Goal: Answer question/provide support: Share knowledge or assist other users

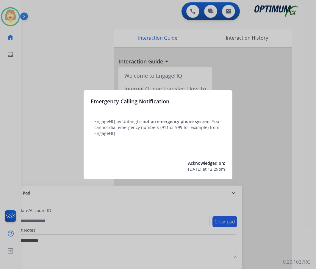
click at [32, 55] on div at bounding box center [158, 134] width 316 height 269
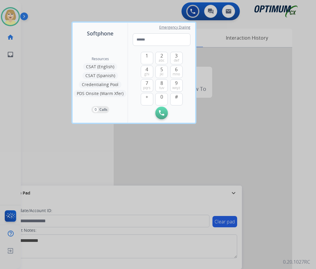
click at [32, 55] on div at bounding box center [158, 134] width 316 height 269
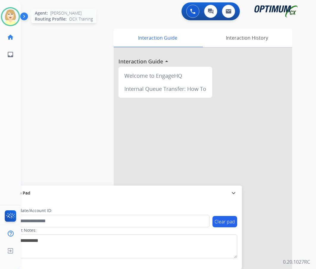
click at [4, 16] on img at bounding box center [10, 16] width 17 height 17
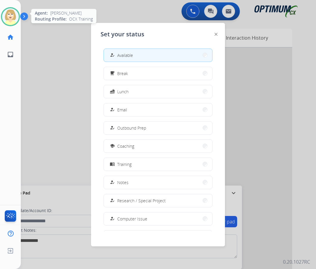
click at [8, 15] on img at bounding box center [10, 16] width 17 height 17
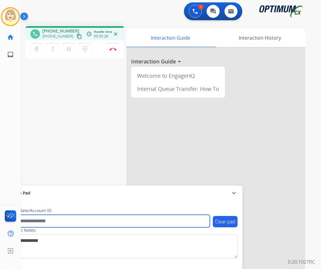
click at [32, 220] on input "text" at bounding box center [109, 221] width 202 height 13
paste input "*******"
type input "*******"
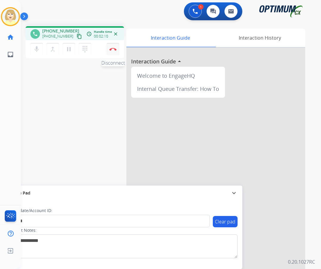
click at [112, 46] on button "Disconnect" at bounding box center [113, 49] width 13 height 13
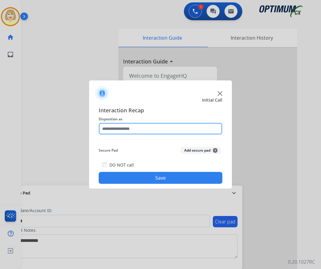
click at [116, 130] on input "text" at bounding box center [161, 129] width 124 height 12
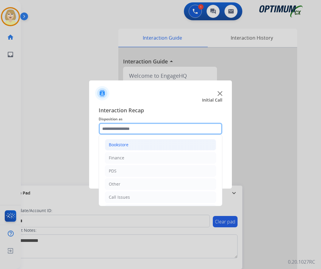
scroll to position [41, 0]
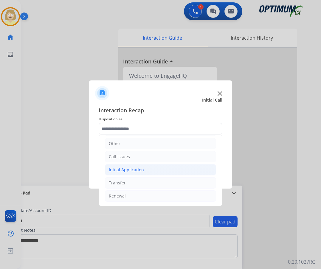
click at [130, 169] on div "Initial Application" at bounding box center [126, 170] width 35 height 6
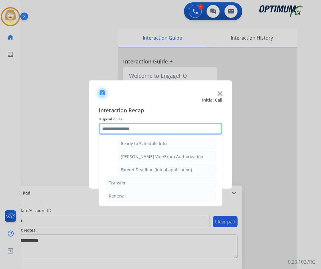
scroll to position [331, 0]
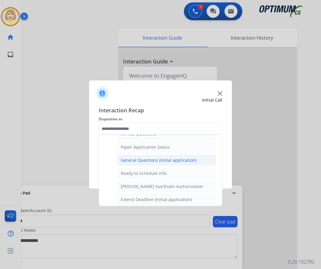
click at [141, 161] on div "General Questions (Initial application)" at bounding box center [159, 160] width 76 height 6
type input "**********"
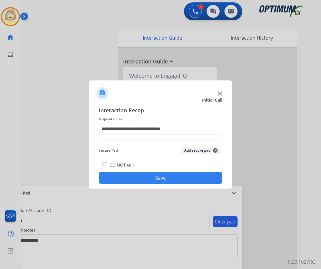
click at [192, 150] on button "Add secure pad +" at bounding box center [201, 150] width 41 height 7
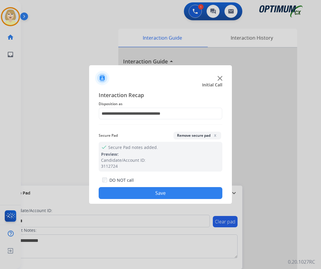
drag, startPoint x: 137, startPoint y: 194, endPoint x: 134, endPoint y: 191, distance: 4.4
click at [137, 194] on button "Save" at bounding box center [161, 193] width 124 height 12
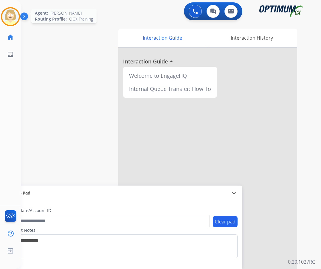
click at [10, 19] on img at bounding box center [10, 16] width 17 height 17
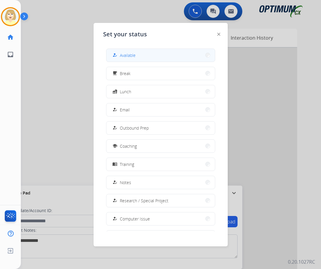
click at [127, 56] on span "Available" at bounding box center [128, 55] width 16 height 6
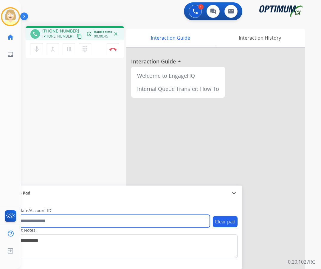
click at [53, 221] on input "text" at bounding box center [109, 221] width 202 height 13
paste input "*******"
type input "*******"
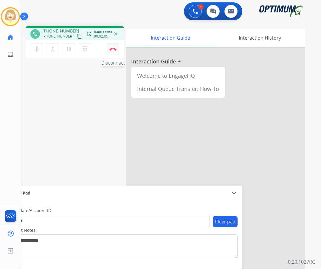
click at [112, 46] on button "Disconnect" at bounding box center [113, 49] width 13 height 13
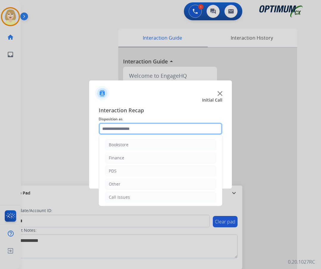
click at [107, 130] on input "text" at bounding box center [161, 129] width 124 height 12
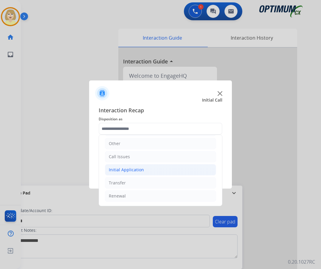
click at [125, 168] on div "Initial Application" at bounding box center [126, 170] width 35 height 6
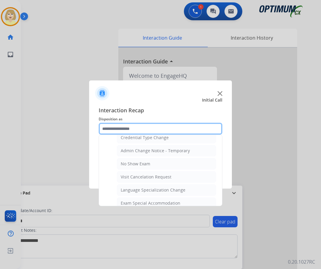
scroll to position [338, 0]
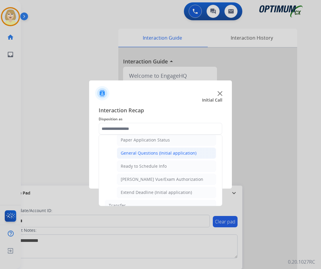
click at [144, 152] on div "General Questions (Initial application)" at bounding box center [159, 153] width 76 height 6
type input "**********"
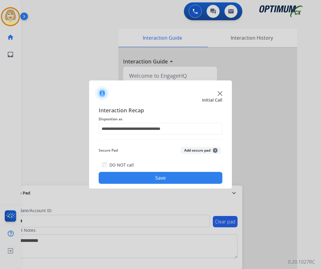
click at [193, 152] on button "Add secure pad +" at bounding box center [201, 150] width 41 height 7
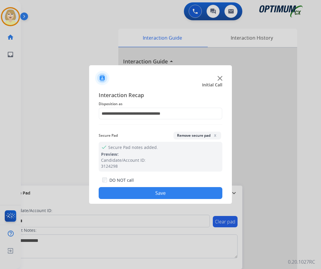
drag, startPoint x: 122, startPoint y: 195, endPoint x: 111, endPoint y: 185, distance: 13.7
click at [121, 194] on button "Save" at bounding box center [161, 193] width 124 height 12
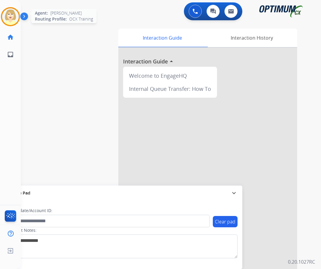
click at [11, 13] on img at bounding box center [10, 16] width 17 height 17
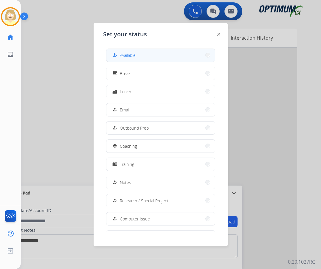
click at [119, 54] on div "how_to_reg" at bounding box center [115, 55] width 9 height 7
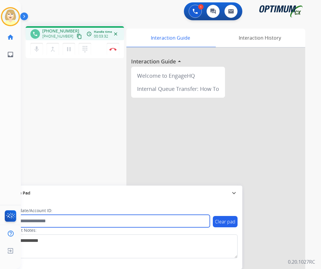
click at [48, 220] on input "text" at bounding box center [109, 221] width 202 height 13
paste input "*******"
type input "*******"
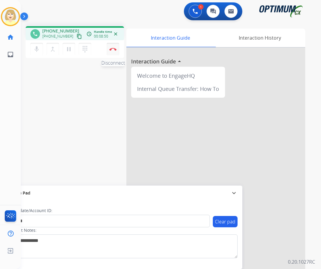
click at [113, 47] on button "Disconnect" at bounding box center [113, 49] width 13 height 13
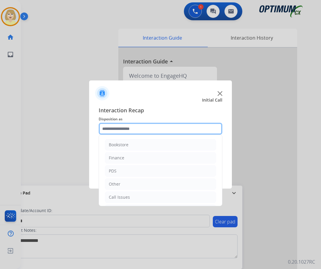
click at [114, 128] on input "text" at bounding box center [161, 129] width 124 height 12
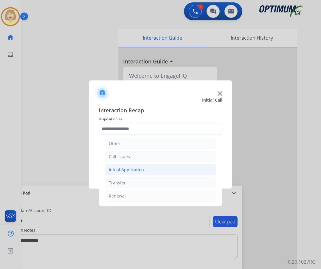
click at [124, 168] on div "Initial Application" at bounding box center [126, 170] width 35 height 6
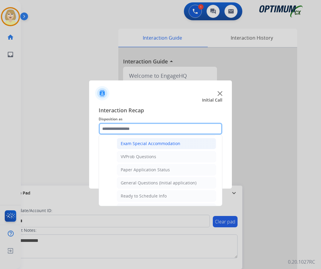
scroll to position [338, 0]
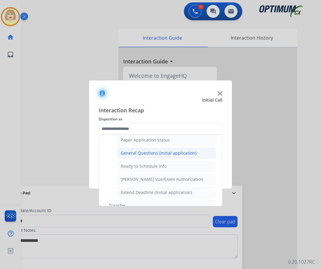
click at [143, 153] on div "General Questions (Initial application)" at bounding box center [159, 153] width 76 height 6
type input "**********"
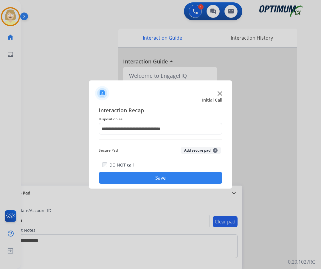
click at [195, 150] on button "Add secure pad +" at bounding box center [201, 150] width 41 height 7
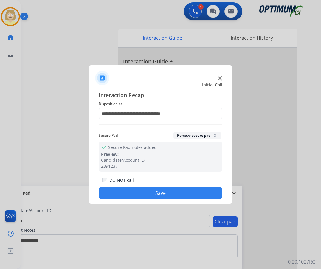
click at [121, 194] on button "Save" at bounding box center [161, 193] width 124 height 12
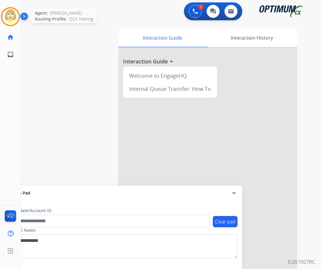
click at [13, 12] on img at bounding box center [10, 16] width 17 height 17
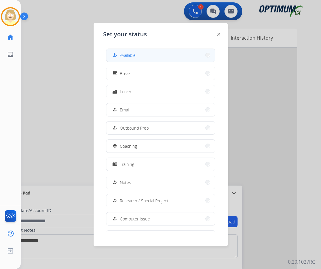
drag, startPoint x: 130, startPoint y: 54, endPoint x: 106, endPoint y: 54, distance: 23.8
click at [130, 54] on span "Available" at bounding box center [128, 55] width 16 height 6
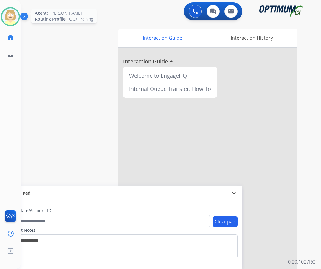
click at [11, 13] on img at bounding box center [10, 16] width 17 height 17
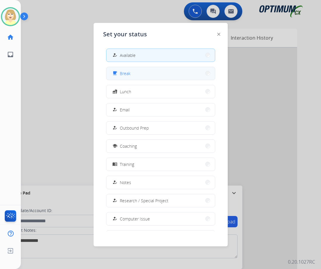
click at [125, 74] on span "Break" at bounding box center [125, 73] width 11 height 6
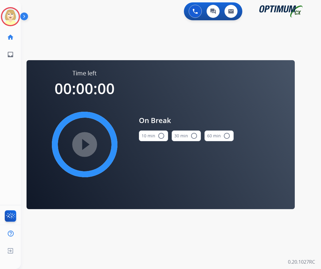
click at [161, 136] on mat-icon "radio_button_unchecked" at bounding box center [161, 135] width 7 height 7
click at [81, 142] on mat-icon "play_circle_filled" at bounding box center [84, 144] width 7 height 7
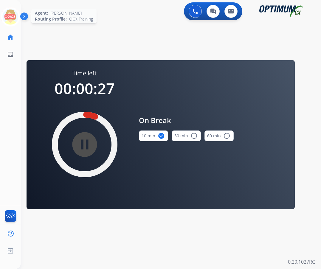
click at [10, 14] on icon at bounding box center [10, 16] width 19 height 19
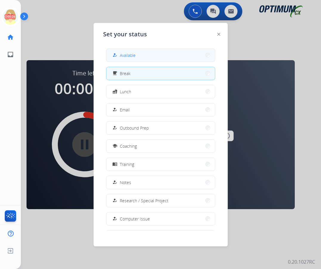
click at [129, 51] on button "how_to_reg Available" at bounding box center [160, 55] width 108 height 13
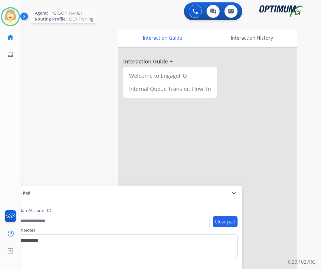
click at [11, 15] on img at bounding box center [10, 16] width 17 height 17
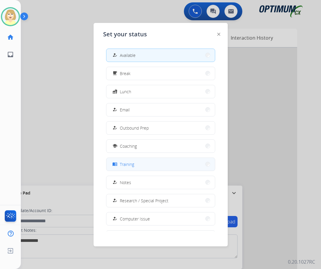
click at [130, 164] on span "Training" at bounding box center [127, 164] width 14 height 6
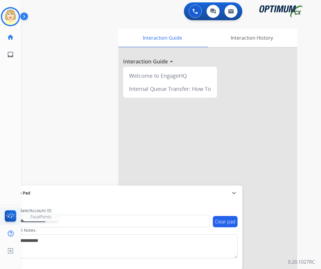
click at [7, 214] on img at bounding box center [11, 217] width 14 height 14
click at [9, 13] on img at bounding box center [10, 16] width 17 height 17
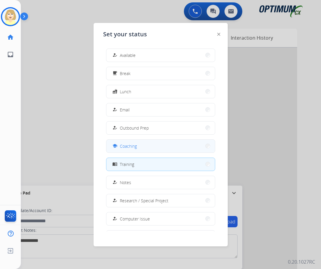
click at [129, 147] on span "Coaching" at bounding box center [128, 146] width 17 height 6
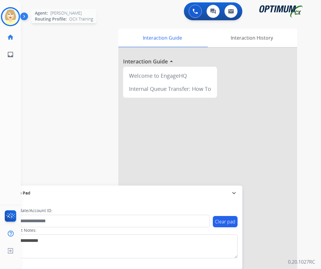
click at [8, 13] on img at bounding box center [10, 16] width 17 height 17
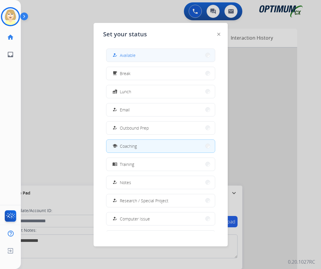
click at [127, 55] on span "Available" at bounding box center [128, 55] width 16 height 6
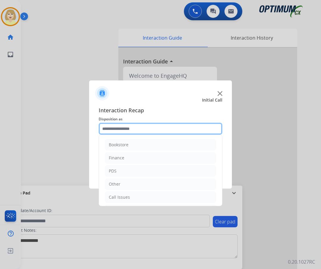
click at [131, 129] on input "text" at bounding box center [161, 129] width 124 height 12
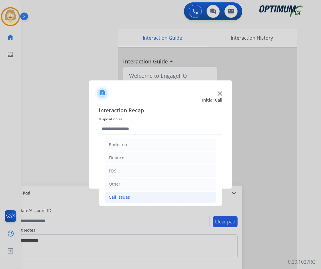
click at [124, 197] on div "Call Issues" at bounding box center [119, 197] width 21 height 6
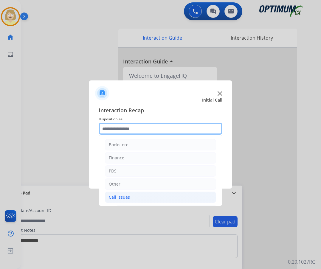
scroll to position [60, 0]
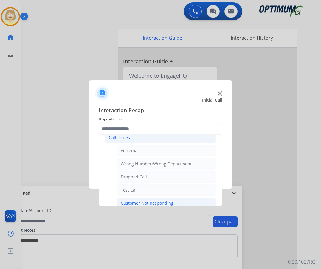
click at [134, 200] on div "Customer Not Responding" at bounding box center [147, 203] width 53 height 6
type input "**********"
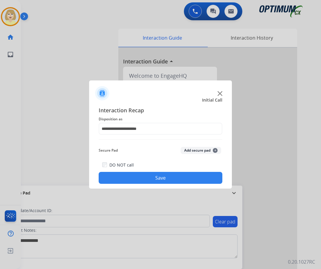
click at [197, 149] on button "Add secure pad +" at bounding box center [201, 150] width 41 height 7
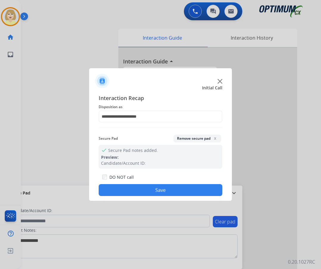
click at [148, 189] on button "Save" at bounding box center [161, 190] width 124 height 12
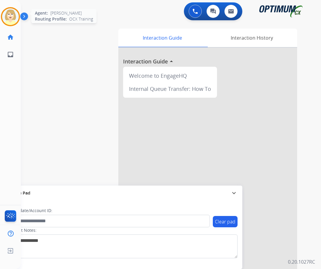
click at [11, 13] on img at bounding box center [10, 16] width 17 height 17
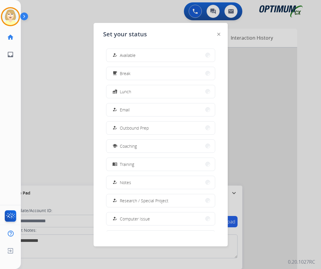
click at [52, 133] on div at bounding box center [160, 134] width 321 height 269
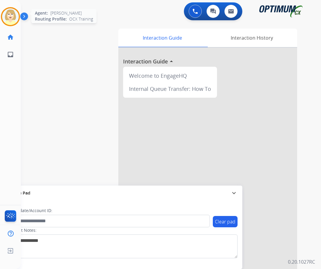
click at [7, 17] on img at bounding box center [10, 16] width 17 height 17
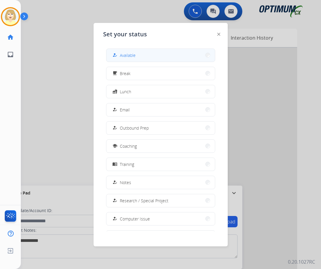
click at [123, 57] on span "Available" at bounding box center [128, 55] width 16 height 6
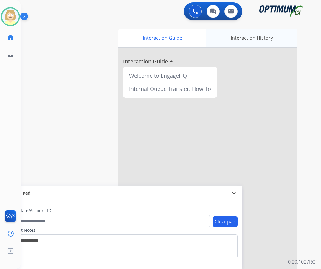
click at [260, 40] on div "Interaction History" at bounding box center [251, 38] width 91 height 18
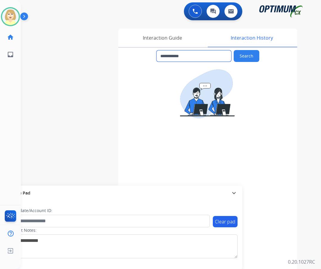
drag, startPoint x: 166, startPoint y: 55, endPoint x: 195, endPoint y: 57, distance: 29.6
click at [196, 57] on input "**********" at bounding box center [193, 55] width 75 height 11
click at [193, 11] on img at bounding box center [194, 11] width 5 height 5
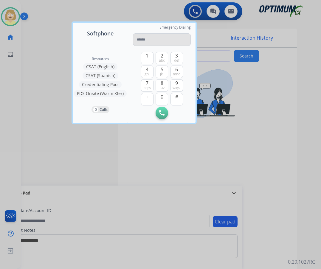
click at [148, 38] on input "tel" at bounding box center [162, 39] width 58 height 13
type input "**********"
click at [159, 114] on img at bounding box center [161, 112] width 5 height 5
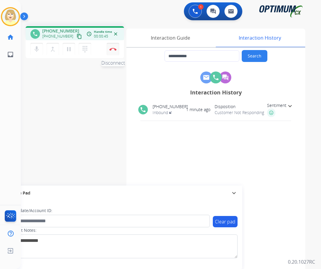
click at [112, 46] on button "Disconnect" at bounding box center [113, 49] width 13 height 13
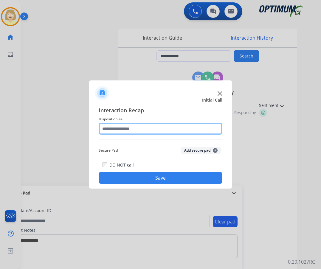
click at [118, 130] on input "text" at bounding box center [161, 129] width 124 height 12
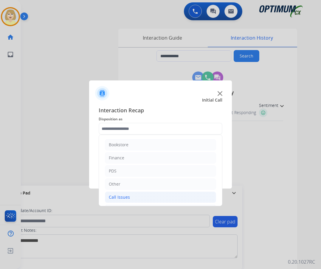
click at [122, 196] on div "Call Issues" at bounding box center [119, 197] width 21 height 6
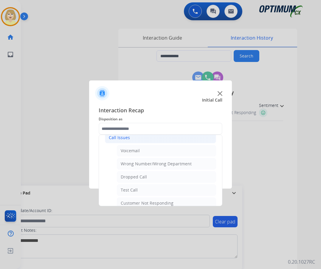
click at [137, 150] on div "Voicemail" at bounding box center [130, 151] width 19 height 6
type input "*********"
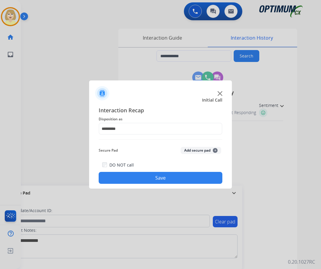
click at [196, 149] on button "Add secure pad +" at bounding box center [201, 150] width 41 height 7
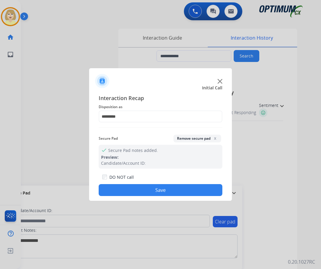
drag, startPoint x: 136, startPoint y: 190, endPoint x: 74, endPoint y: 131, distance: 85.5
click at [136, 190] on button "Save" at bounding box center [161, 190] width 124 height 12
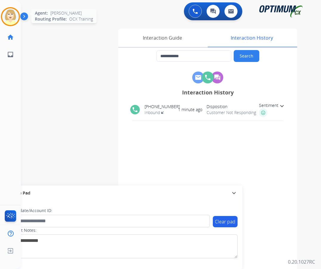
drag, startPoint x: 10, startPoint y: 18, endPoint x: 23, endPoint y: 23, distance: 13.8
click at [10, 18] on img at bounding box center [10, 16] width 17 height 17
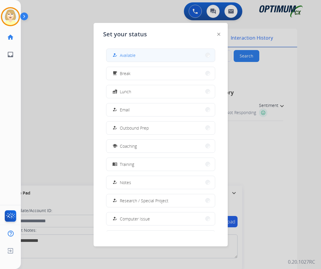
click at [131, 55] on span "Available" at bounding box center [128, 55] width 16 height 6
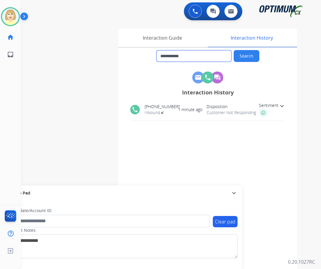
click at [169, 58] on input "**********" at bounding box center [193, 55] width 75 height 11
click at [167, 39] on div "Interaction Guide" at bounding box center [162, 38] width 88 height 18
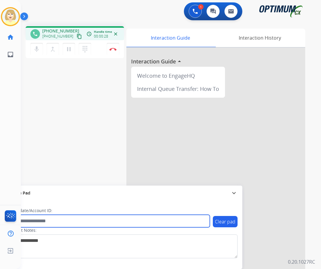
click at [35, 222] on input "text" at bounding box center [109, 221] width 202 height 13
paste input "*******"
type input "*******"
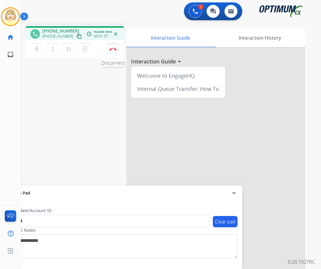
click at [112, 47] on button "Disconnect" at bounding box center [113, 49] width 13 height 13
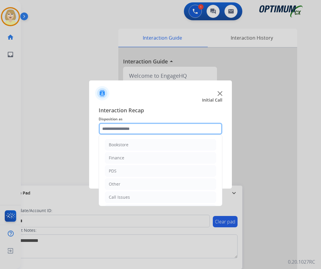
click at [114, 127] on input "text" at bounding box center [161, 129] width 124 height 12
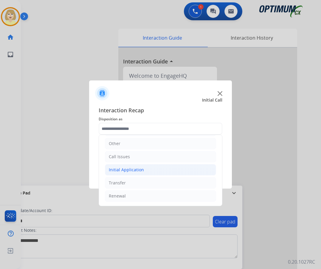
click at [122, 168] on div "Initial Application" at bounding box center [126, 170] width 35 height 6
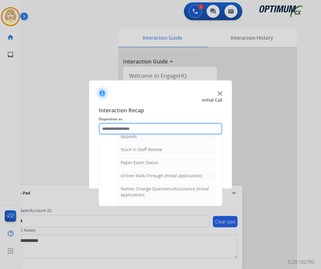
scroll to position [130, 0]
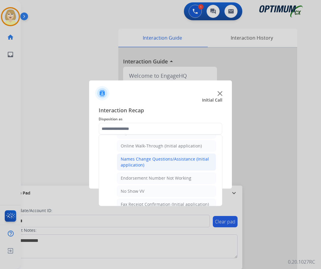
click at [132, 162] on div "Names Change Questions/Assistance (Initial application)" at bounding box center [166, 162] width 91 height 12
type input "**********"
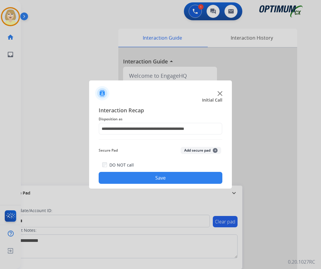
click at [189, 151] on button "Add secure pad +" at bounding box center [201, 150] width 41 height 7
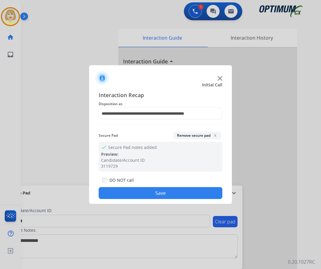
drag, startPoint x: 134, startPoint y: 190, endPoint x: 71, endPoint y: 141, distance: 80.1
click at [133, 190] on button "Save" at bounding box center [161, 193] width 124 height 12
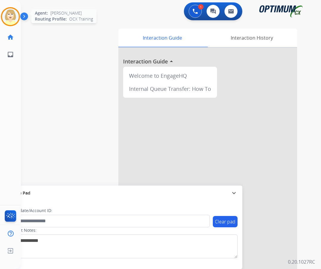
click at [10, 13] on img at bounding box center [10, 16] width 17 height 17
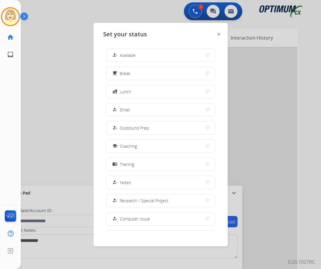
click at [126, 57] on span "Available" at bounding box center [128, 55] width 16 height 6
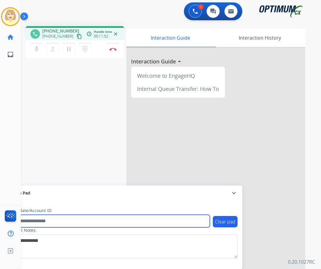
click at [37, 221] on input "text" at bounding box center [109, 221] width 202 height 13
paste input "*******"
type input "*******"
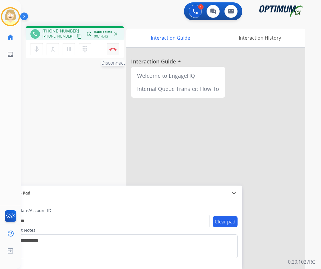
click at [113, 48] on img at bounding box center [112, 49] width 7 height 3
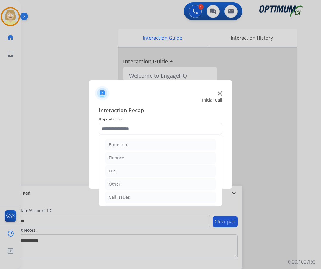
click at [117, 127] on input "text" at bounding box center [161, 129] width 124 height 12
click at [125, 171] on div "Initial Application" at bounding box center [126, 170] width 35 height 6
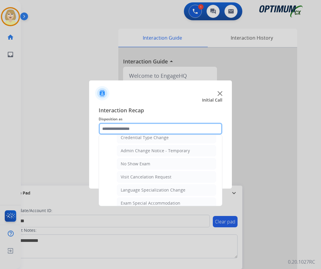
scroll to position [309, 0]
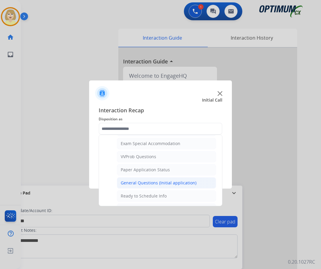
click at [151, 183] on div "General Questions (Initial application)" at bounding box center [159, 183] width 76 height 6
type input "**********"
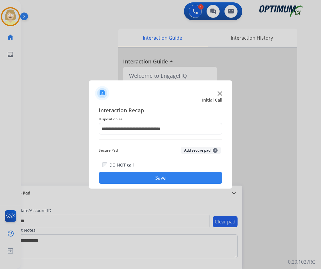
click at [195, 148] on button "Add secure pad +" at bounding box center [201, 150] width 41 height 7
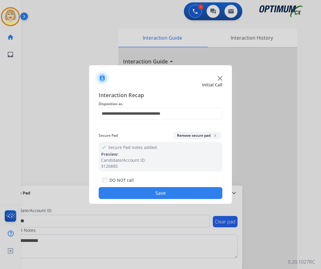
drag, startPoint x: 135, startPoint y: 191, endPoint x: 128, endPoint y: 187, distance: 7.6
click at [135, 191] on button "Save" at bounding box center [161, 193] width 124 height 12
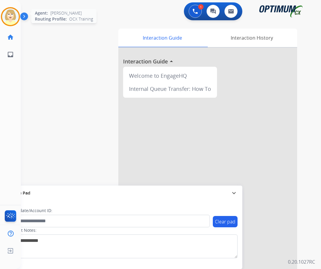
click at [11, 15] on img at bounding box center [10, 16] width 17 height 17
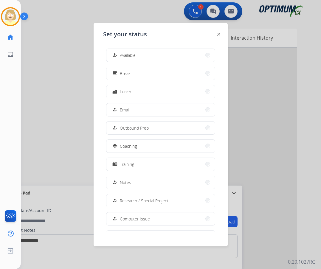
drag, startPoint x: 134, startPoint y: 55, endPoint x: 118, endPoint y: 55, distance: 15.8
click at [133, 55] on span "Available" at bounding box center [128, 55] width 16 height 6
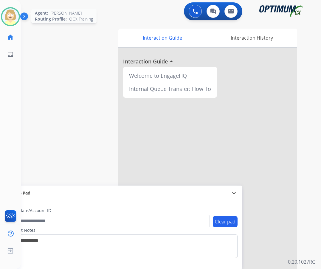
click at [11, 16] on img at bounding box center [10, 16] width 17 height 17
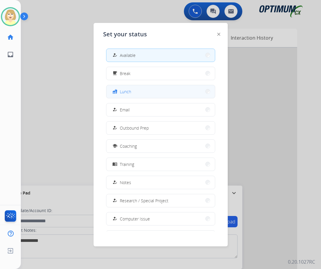
click at [126, 91] on span "Lunch" at bounding box center [125, 91] width 11 height 6
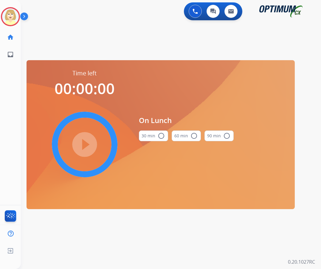
click at [158, 134] on mat-icon "radio_button_unchecked" at bounding box center [161, 135] width 7 height 7
click at [82, 146] on mat-icon "play_circle_filled" at bounding box center [84, 144] width 7 height 7
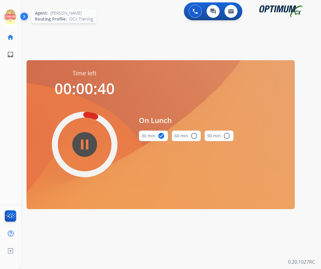
click at [6, 13] on icon at bounding box center [10, 16] width 19 height 19
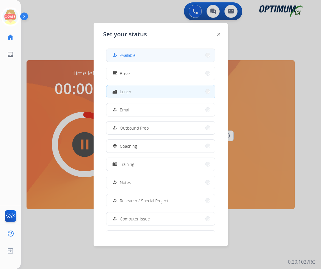
click at [127, 55] on span "Available" at bounding box center [128, 55] width 16 height 6
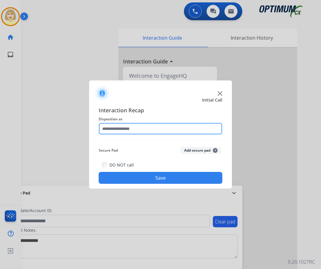
click at [130, 128] on input "text" at bounding box center [161, 129] width 124 height 12
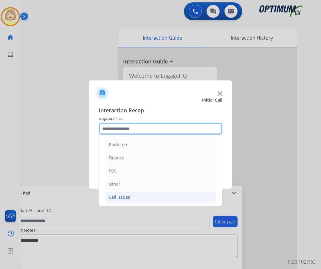
scroll to position [41, 0]
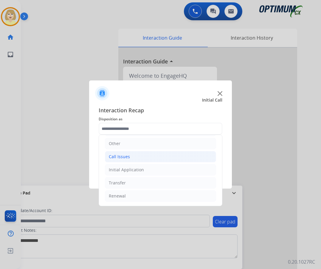
click at [125, 155] on div "Call Issues" at bounding box center [119, 157] width 21 height 6
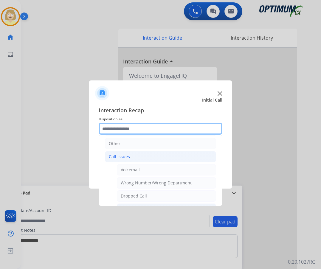
scroll to position [100, 0]
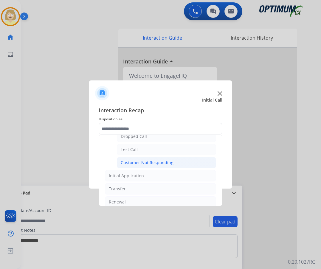
click at [139, 164] on div "Customer Not Responding" at bounding box center [147, 163] width 53 height 6
type input "**********"
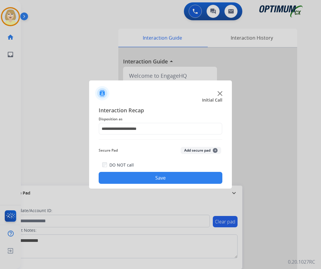
click at [153, 178] on button "Save" at bounding box center [161, 178] width 124 height 12
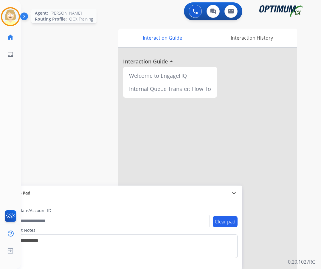
click at [10, 15] on img at bounding box center [10, 16] width 17 height 17
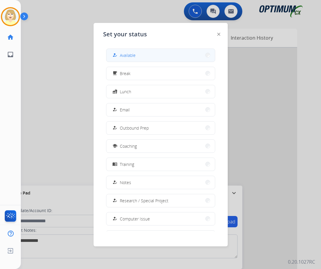
click at [125, 57] on span "Available" at bounding box center [128, 55] width 16 height 6
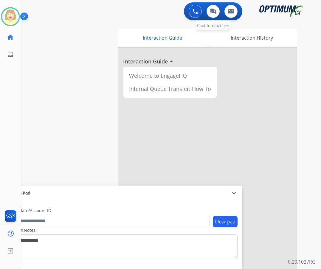
click at [206, 13] on div "0 Chat Interactions" at bounding box center [213, 11] width 18 height 13
click at [198, 13] on button at bounding box center [195, 11] width 13 height 13
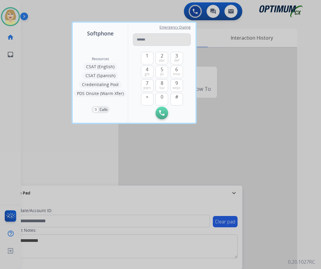
click at [140, 38] on input "tel" at bounding box center [162, 39] width 58 height 13
type input "**********"
click at [161, 110] on img at bounding box center [161, 112] width 5 height 5
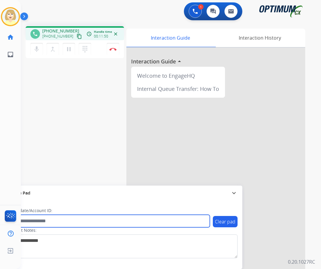
click at [36, 222] on input "text" at bounding box center [109, 221] width 202 height 13
paste input "*******"
type input "*******"
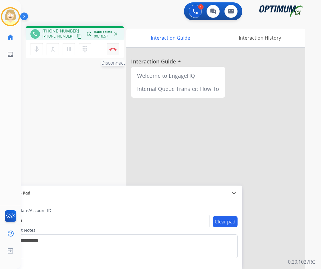
click at [112, 47] on button "Disconnect" at bounding box center [113, 49] width 13 height 13
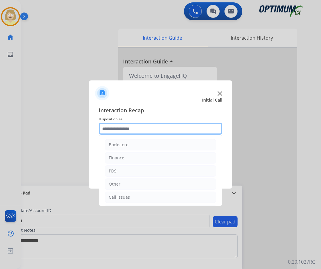
click at [123, 133] on input "text" at bounding box center [161, 129] width 124 height 12
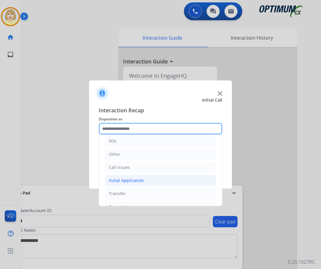
scroll to position [41, 0]
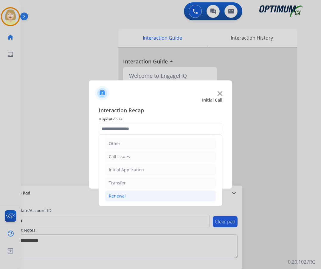
click at [120, 195] on div "Renewal" at bounding box center [117, 196] width 17 height 6
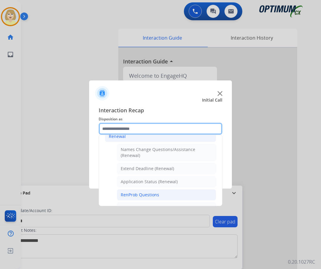
scroll to position [130, 0]
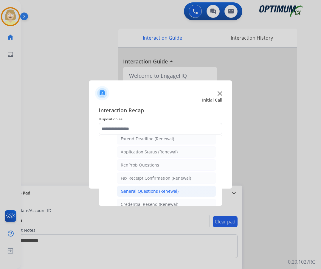
click at [143, 190] on div "General Questions (Renewal)" at bounding box center [150, 191] width 58 height 6
type input "**********"
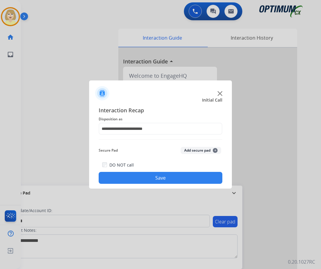
click at [190, 151] on button "Add secure pad +" at bounding box center [201, 150] width 41 height 7
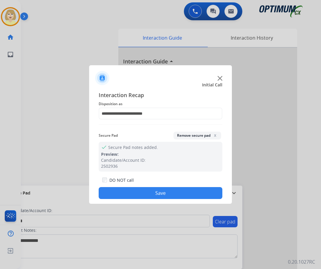
click at [143, 192] on button "Save" at bounding box center [161, 193] width 124 height 12
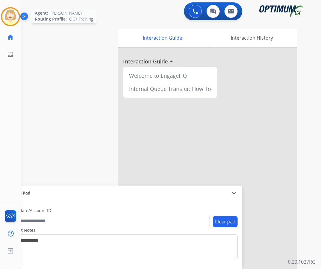
click at [14, 17] on img at bounding box center [10, 16] width 17 height 17
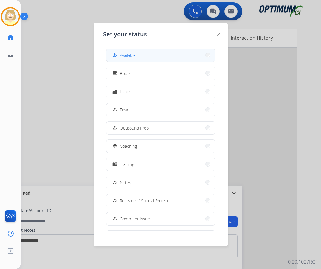
click at [130, 57] on span "Available" at bounding box center [128, 55] width 16 height 6
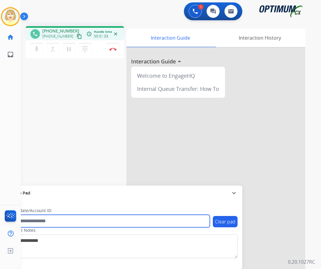
click at [37, 220] on input "text" at bounding box center [109, 221] width 202 height 13
paste input "*******"
type input "*******"
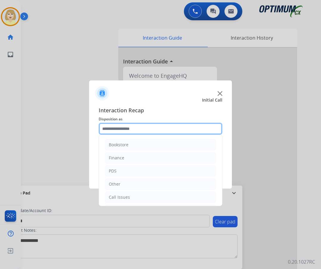
click at [130, 128] on input "text" at bounding box center [161, 129] width 124 height 12
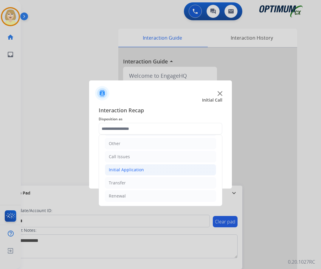
click at [126, 169] on div "Initial Application" at bounding box center [126, 170] width 35 height 6
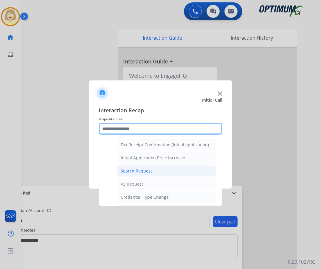
scroll to position [309, 0]
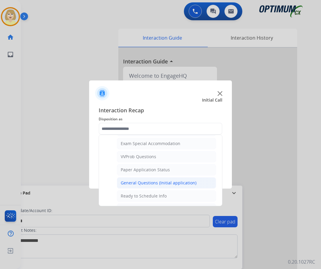
click at [145, 184] on div "General Questions (Initial application)" at bounding box center [159, 183] width 76 height 6
type input "**********"
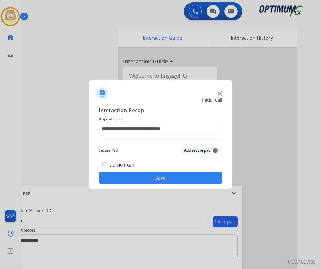
click at [188, 147] on button "Add secure pad +" at bounding box center [201, 150] width 41 height 7
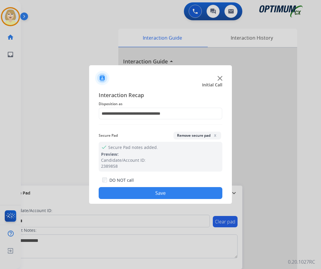
drag, startPoint x: 148, startPoint y: 191, endPoint x: 35, endPoint y: 99, distance: 145.0
click at [147, 191] on button "Save" at bounding box center [161, 193] width 124 height 12
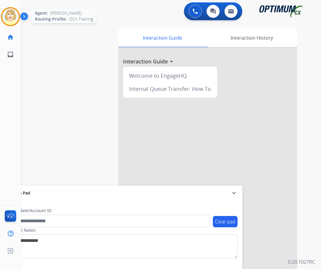
click at [12, 14] on img at bounding box center [10, 16] width 17 height 17
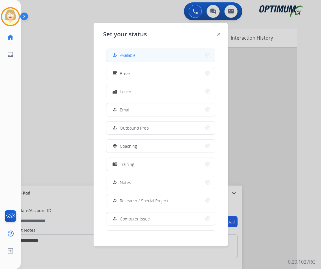
click at [129, 53] on span "Available" at bounding box center [128, 55] width 16 height 6
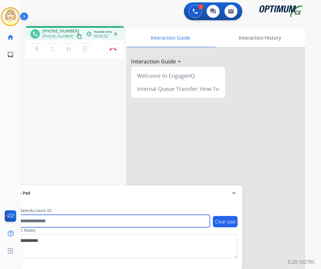
click at [35, 223] on input "text" at bounding box center [109, 221] width 202 height 13
paste input "*******"
type input "*******"
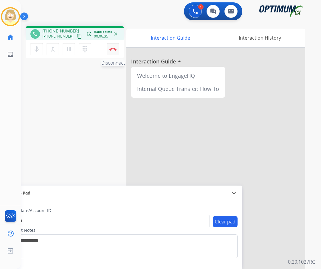
click at [112, 48] on img at bounding box center [112, 49] width 7 height 3
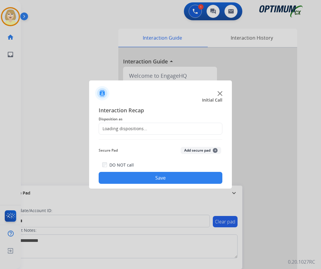
click at [117, 119] on span "Disposition as" at bounding box center [161, 119] width 124 height 7
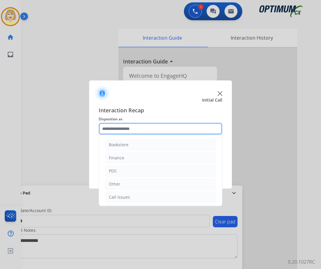
click at [125, 129] on input "text" at bounding box center [161, 129] width 124 height 12
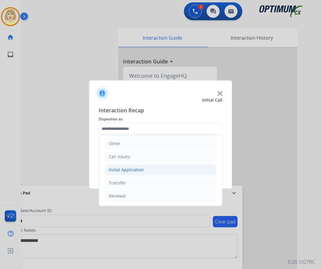
click at [125, 170] on div "Initial Application" at bounding box center [126, 170] width 35 height 6
click at [145, 182] on div "Credential Resend (Initial application)" at bounding box center [158, 183] width 75 height 6
type input "**********"
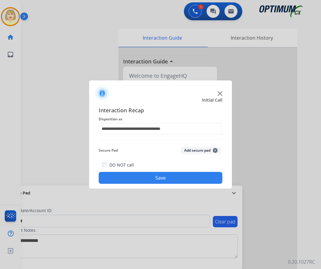
click at [192, 151] on button "Add secure pad +" at bounding box center [201, 150] width 41 height 7
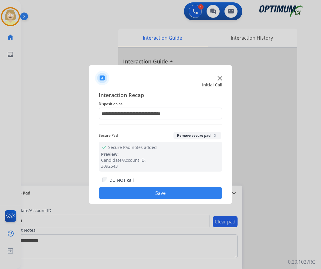
click at [155, 190] on button "Save" at bounding box center [161, 193] width 124 height 12
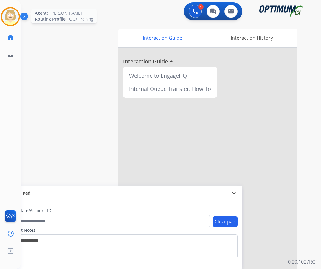
click at [6, 14] on img at bounding box center [10, 16] width 17 height 17
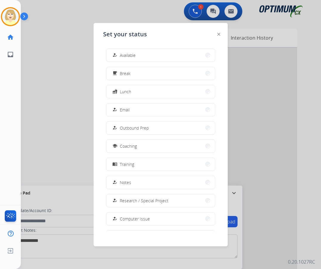
click at [126, 56] on span "Available" at bounding box center [128, 55] width 16 height 6
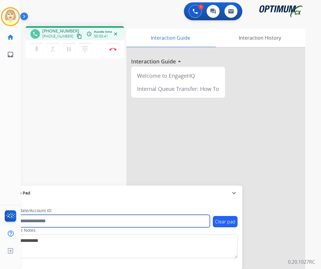
click at [38, 221] on input "text" at bounding box center [109, 221] width 202 height 13
paste input "*******"
type input "*******"
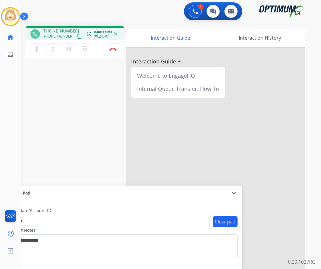
click at [88, 112] on div "phone [PHONE_NUMBER] [PHONE_NUMBER] content_copy access_time Call metrics Queue…" at bounding box center [164, 145] width 286 height 248
click at [112, 47] on button "Disconnect" at bounding box center [113, 49] width 13 height 13
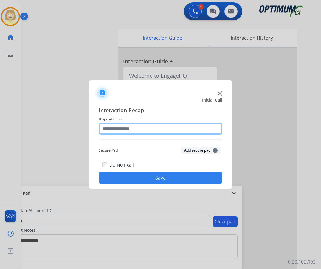
click at [121, 129] on input "text" at bounding box center [161, 129] width 124 height 12
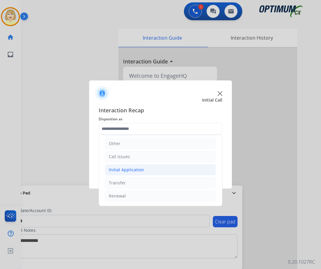
click at [125, 169] on div "Initial Application" at bounding box center [126, 170] width 35 height 6
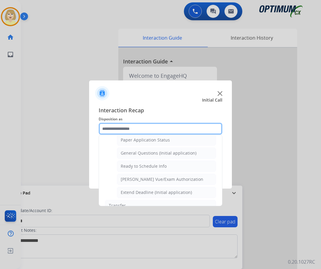
scroll to position [361, 0]
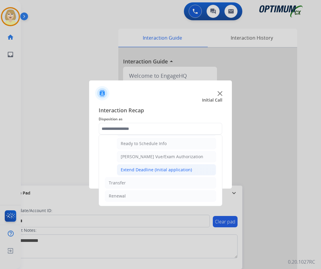
click at [151, 171] on div "Extend Deadline (Initial application)" at bounding box center [156, 170] width 71 height 6
type input "**********"
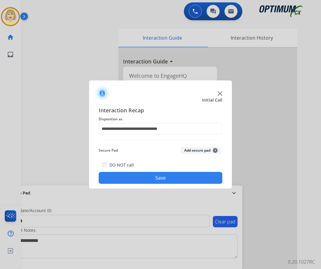
click at [193, 151] on button "Add secure pad +" at bounding box center [201, 150] width 41 height 7
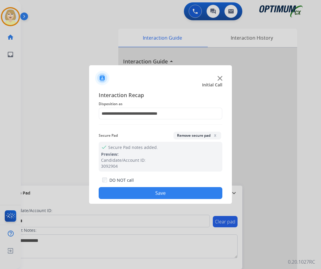
drag, startPoint x: 150, startPoint y: 192, endPoint x: 146, endPoint y: 188, distance: 5.1
click at [150, 192] on button "Save" at bounding box center [161, 193] width 124 height 12
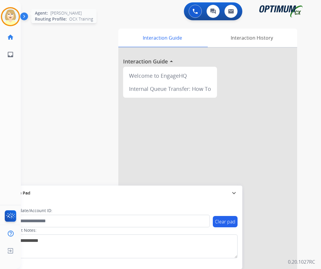
click at [10, 14] on img at bounding box center [10, 16] width 17 height 17
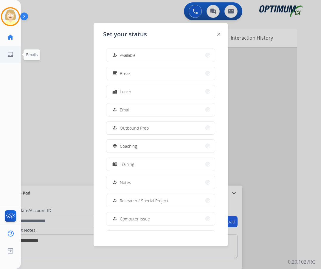
drag, startPoint x: 129, startPoint y: 55, endPoint x: 1, endPoint y: 54, distance: 127.8
click at [127, 55] on span "Available" at bounding box center [128, 55] width 16 height 6
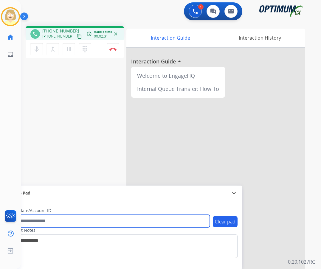
click at [32, 220] on input "text" at bounding box center [109, 221] width 202 height 13
paste input "*******"
type input "*******"
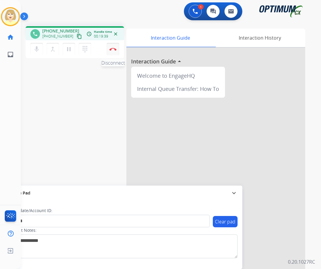
click at [113, 47] on button "Disconnect" at bounding box center [113, 49] width 13 height 13
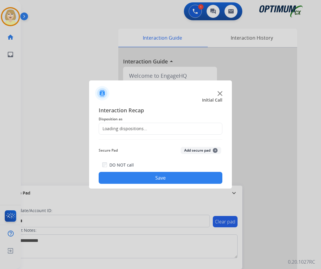
click at [124, 126] on div "Loading dispositions..." at bounding box center [123, 129] width 48 height 6
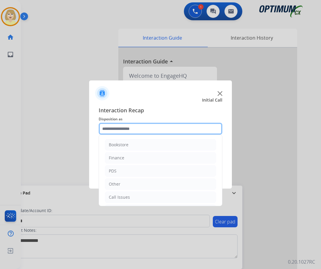
click at [125, 129] on input "text" at bounding box center [161, 129] width 124 height 12
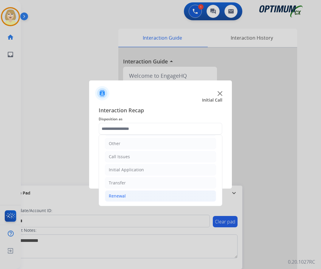
click at [122, 197] on div "Renewal" at bounding box center [117, 196] width 17 height 6
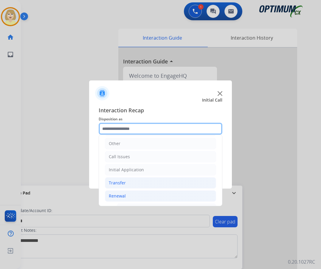
scroll to position [130, 0]
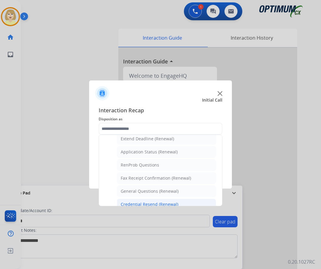
click at [149, 202] on div "Credential Resend (Renewal)" at bounding box center [149, 204] width 57 height 6
type input "**********"
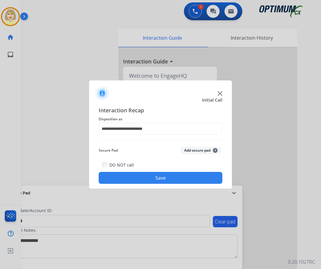
click at [192, 150] on button "Add secure pad +" at bounding box center [201, 150] width 41 height 7
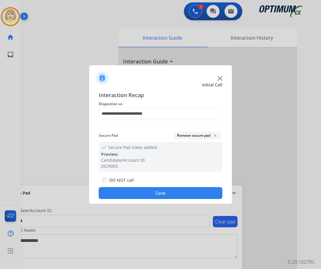
drag, startPoint x: 154, startPoint y: 189, endPoint x: 137, endPoint y: 170, distance: 25.6
click at [154, 189] on button "Save" at bounding box center [161, 193] width 124 height 12
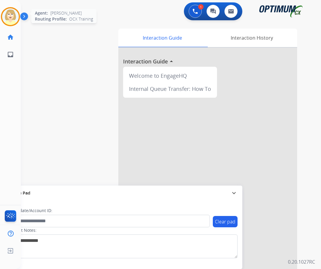
click at [11, 16] on img at bounding box center [10, 16] width 17 height 17
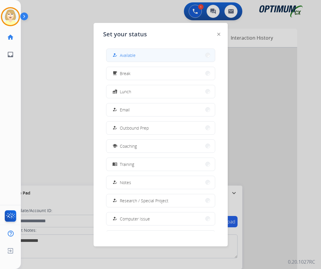
click at [125, 52] on span "Available" at bounding box center [128, 55] width 16 height 6
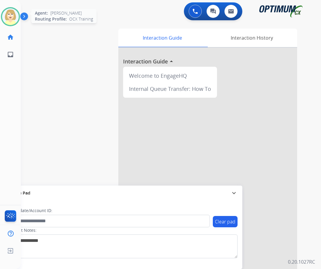
click at [7, 15] on img at bounding box center [10, 16] width 17 height 17
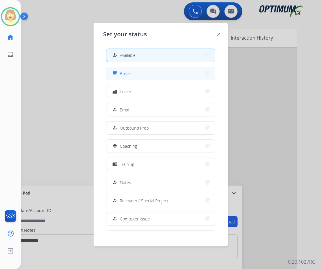
click at [131, 72] on button "free_breakfast Break" at bounding box center [160, 73] width 108 height 13
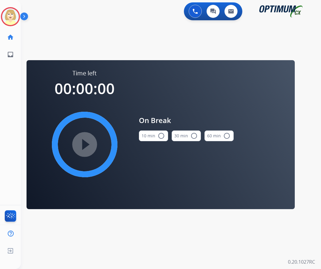
click at [160, 136] on mat-icon "radio_button_unchecked" at bounding box center [161, 135] width 7 height 7
click at [83, 141] on mat-icon "play_circle_filled" at bounding box center [84, 144] width 7 height 7
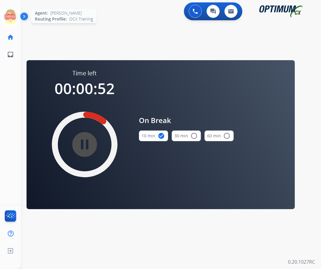
click at [9, 17] on icon at bounding box center [10, 16] width 19 height 19
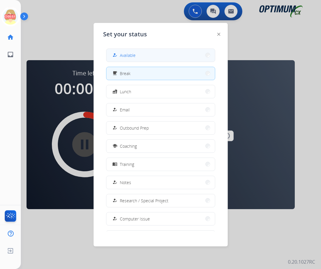
click at [120, 56] on div "how_to_reg Available" at bounding box center [123, 55] width 24 height 7
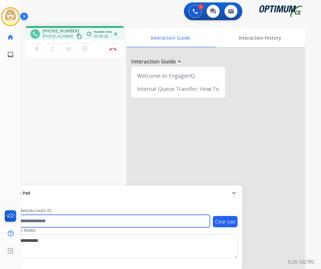
click at [36, 220] on input "text" at bounding box center [109, 221] width 202 height 13
paste input "*******"
type input "*******"
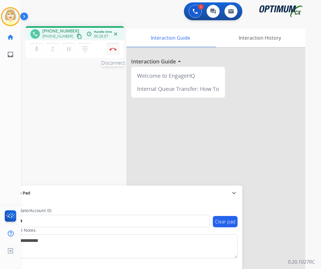
click at [113, 48] on img at bounding box center [112, 49] width 7 height 3
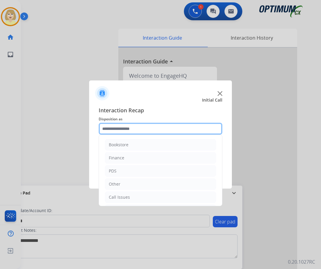
click at [112, 129] on input "text" at bounding box center [161, 129] width 124 height 12
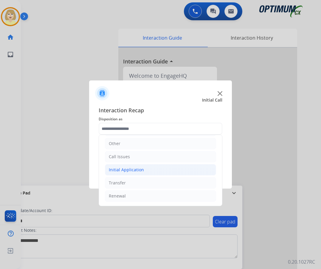
click at [120, 170] on div "Initial Application" at bounding box center [126, 170] width 35 height 6
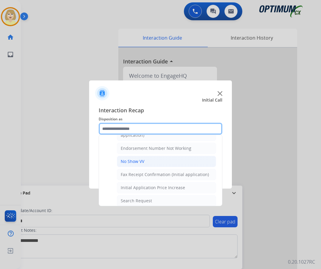
scroll to position [100, 0]
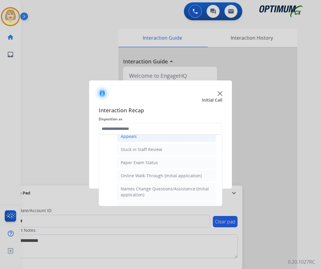
click at [126, 137] on div "Appeals" at bounding box center [129, 136] width 16 height 6
type input "*******"
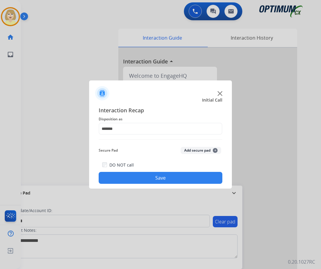
click at [185, 150] on button "Add secure pad +" at bounding box center [201, 150] width 41 height 7
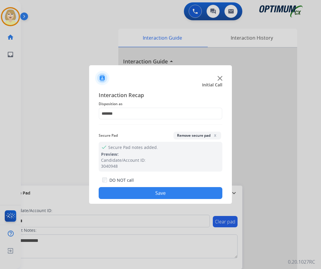
drag, startPoint x: 139, startPoint y: 193, endPoint x: 106, endPoint y: 167, distance: 42.6
click at [139, 193] on button "Save" at bounding box center [161, 193] width 124 height 12
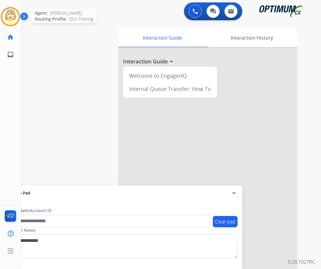
click at [7, 15] on img at bounding box center [10, 16] width 17 height 17
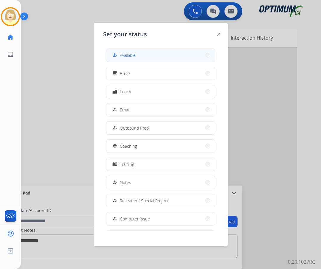
click at [122, 54] on span "Available" at bounding box center [128, 55] width 16 height 6
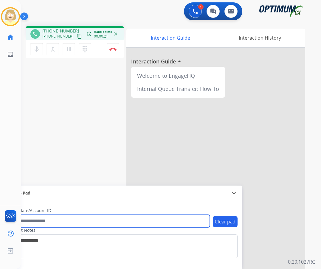
click at [53, 220] on input "text" at bounding box center [109, 221] width 202 height 13
paste input "*******"
type input "*******"
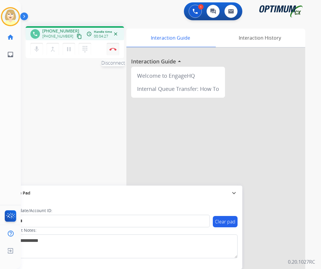
click at [112, 47] on button "Disconnect" at bounding box center [113, 49] width 13 height 13
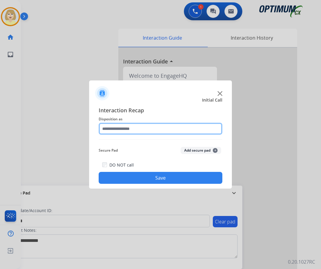
click at [121, 129] on input "text" at bounding box center [161, 129] width 124 height 12
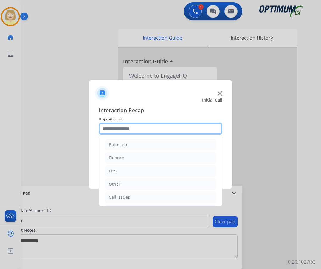
scroll to position [41, 0]
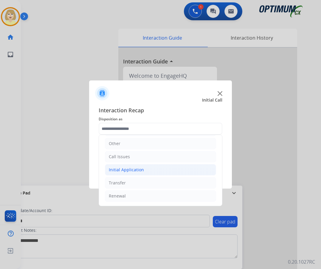
click at [127, 169] on div "Initial Application" at bounding box center [126, 170] width 35 height 6
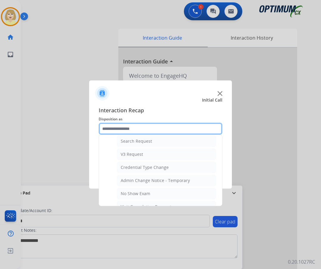
scroll to position [309, 0]
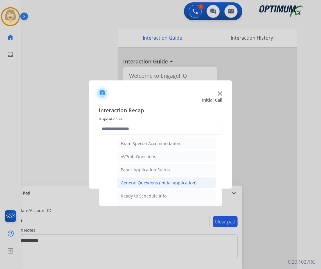
click at [132, 185] on div "General Questions (Initial application)" at bounding box center [159, 183] width 76 height 6
type input "**********"
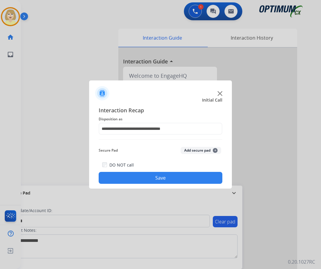
click at [194, 150] on button "Add secure pad +" at bounding box center [201, 150] width 41 height 7
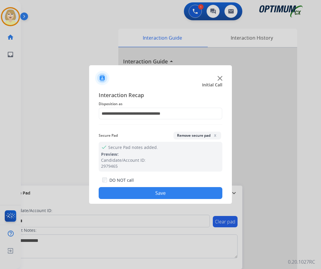
drag, startPoint x: 147, startPoint y: 197, endPoint x: 69, endPoint y: 124, distance: 106.6
click at [146, 195] on button "Save" at bounding box center [161, 193] width 124 height 12
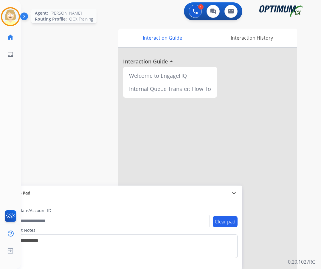
click at [8, 17] on img at bounding box center [10, 16] width 17 height 17
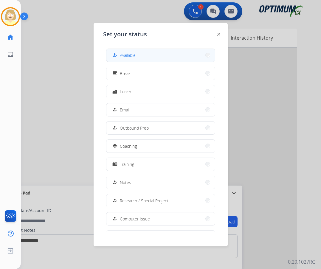
click at [127, 58] on span "Available" at bounding box center [128, 55] width 16 height 6
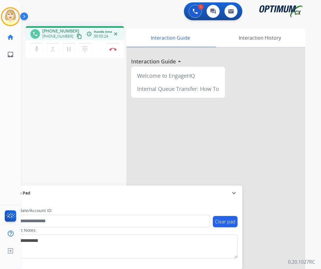
click at [115, 132] on div "phone [PHONE_NUMBER] [PHONE_NUMBER] content_copy access_time Call metrics Queue…" at bounding box center [164, 145] width 286 height 248
click at [113, 49] on img at bounding box center [112, 49] width 7 height 3
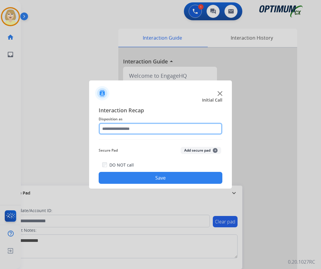
click at [124, 128] on input "text" at bounding box center [161, 129] width 124 height 12
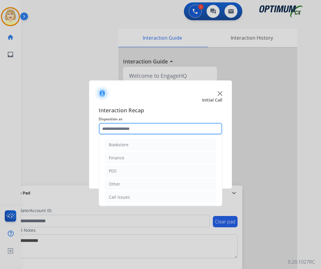
scroll to position [41, 0]
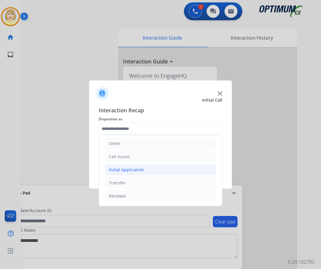
click at [127, 169] on div "Initial Application" at bounding box center [126, 170] width 35 height 6
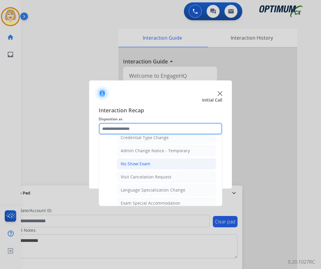
scroll to position [309, 0]
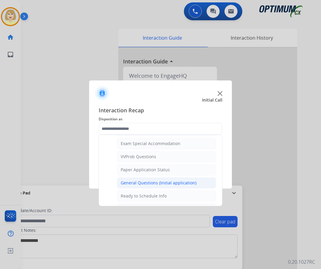
click at [145, 183] on div "General Questions (Initial application)" at bounding box center [159, 183] width 76 height 6
type input "**********"
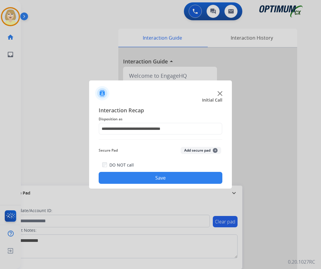
click at [189, 152] on button "Add secure pad +" at bounding box center [201, 150] width 41 height 7
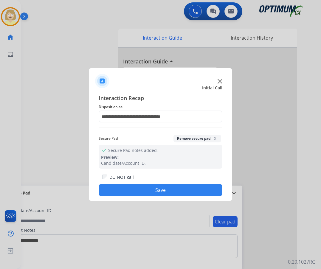
click at [143, 193] on button "Save" at bounding box center [161, 190] width 124 height 12
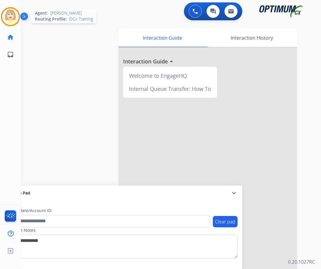
click at [6, 16] on img at bounding box center [10, 16] width 17 height 17
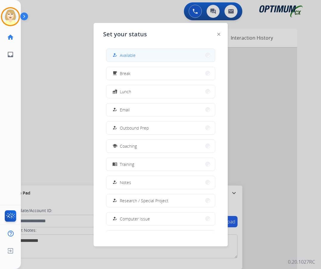
click at [122, 55] on span "Available" at bounding box center [128, 55] width 16 height 6
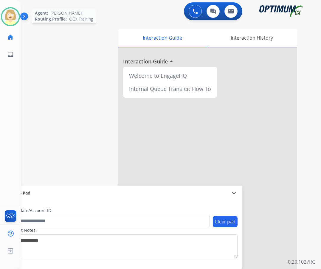
click at [12, 14] on img at bounding box center [10, 16] width 17 height 17
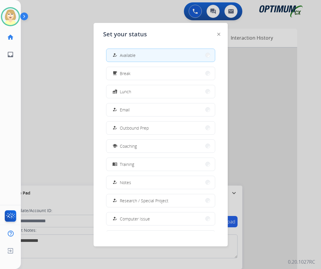
scroll to position [56, 0]
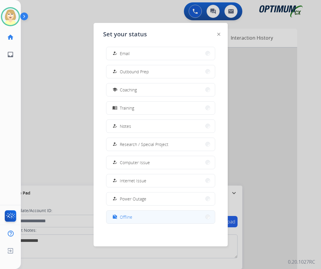
click at [127, 216] on span "Offline" at bounding box center [126, 217] width 13 height 6
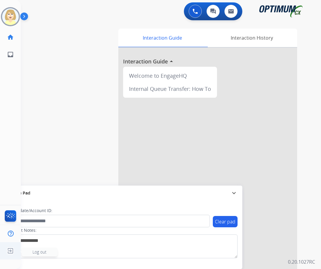
click at [41, 251] on span "Log out" at bounding box center [39, 252] width 14 height 6
